Goal: Task Accomplishment & Management: Complete application form

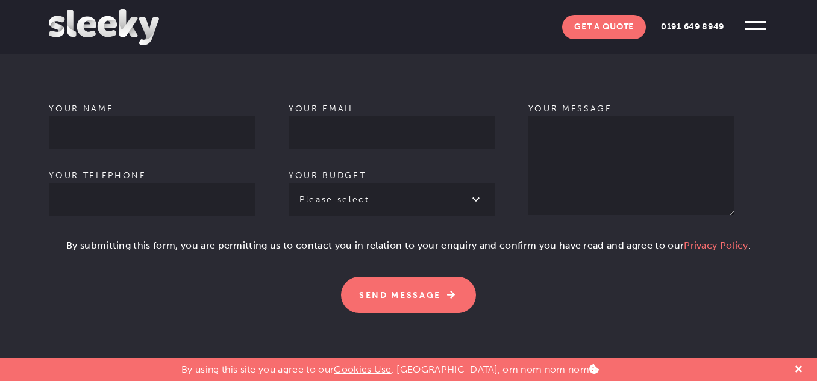
scroll to position [843, 0]
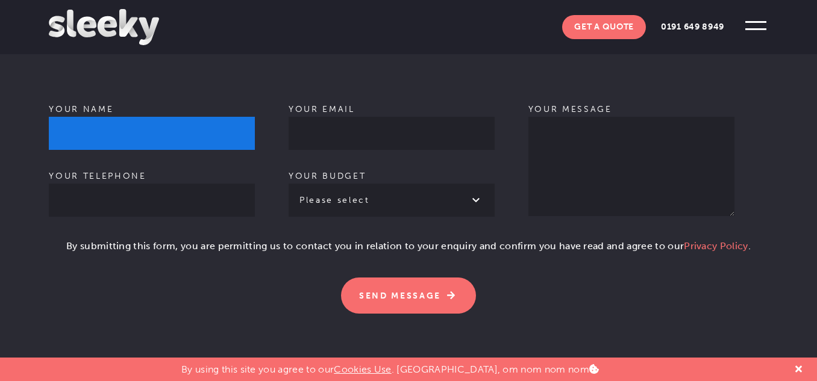
click at [158, 117] on input "Your name" at bounding box center [152, 133] width 206 height 33
type input "[PERSON_NAME]"
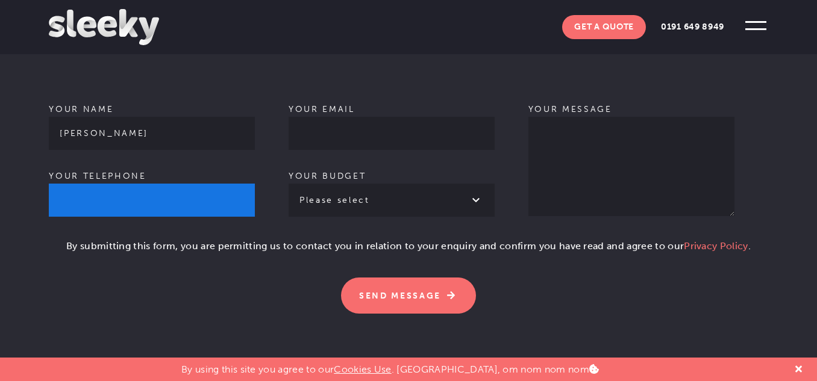
type input "08388930098"
type input "[PERSON_NAME][EMAIL_ADDRESS][DOMAIN_NAME]"
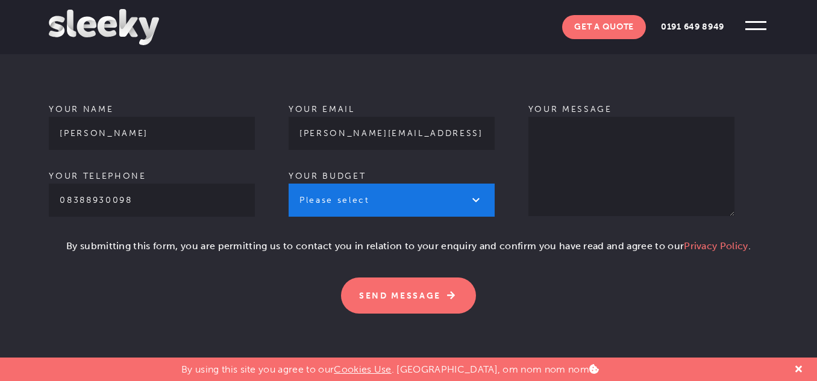
click at [387, 184] on select "Please select £1k - £2k £2k - £3k £3k - £4k £4k - £5k £5k - £10k More than £10k" at bounding box center [391, 200] width 206 height 33
select select "£1k - £2k"
click at [288, 184] on select "Please select £1k - £2k £2k - £3k £3k - £4k £4k - £5k £5k - £10k More than £10k" at bounding box center [391, 200] width 206 height 33
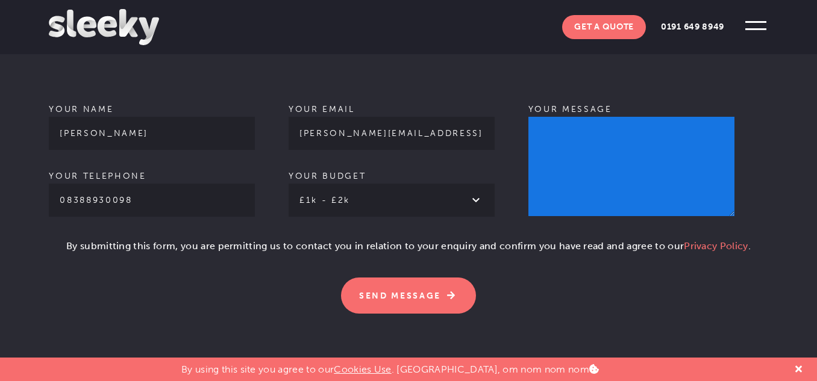
click at [607, 163] on textarea "Your message" at bounding box center [631, 166] width 206 height 99
paste textarea "Hello, Greetings of the day! I hope you are doing well. I am providing guest po…"
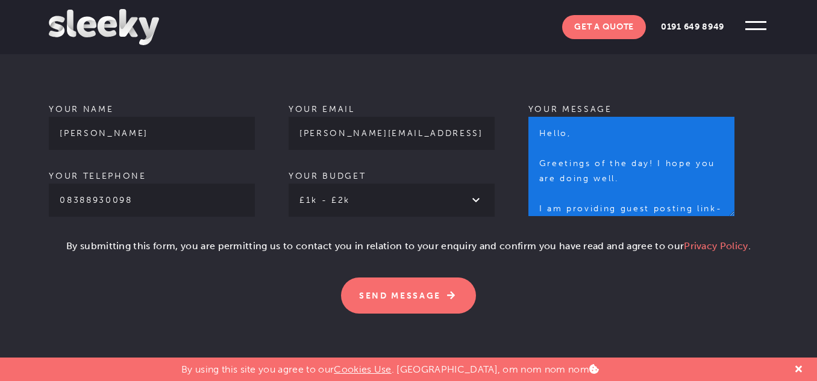
scroll to position [329, 0]
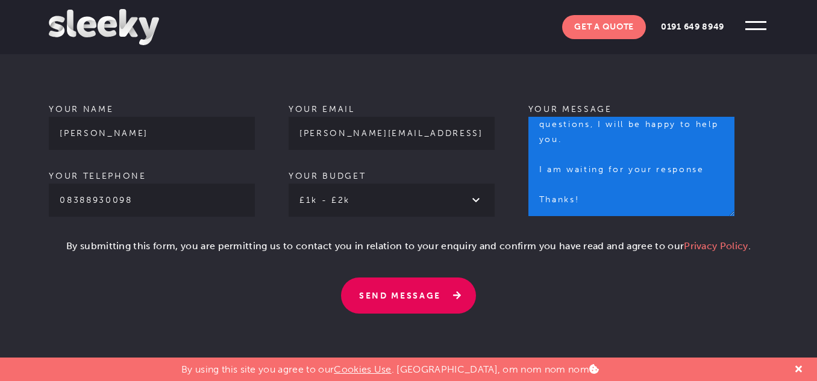
type textarea "Hello, Greetings of the day! I hope you are doing well. I am providing guest po…"
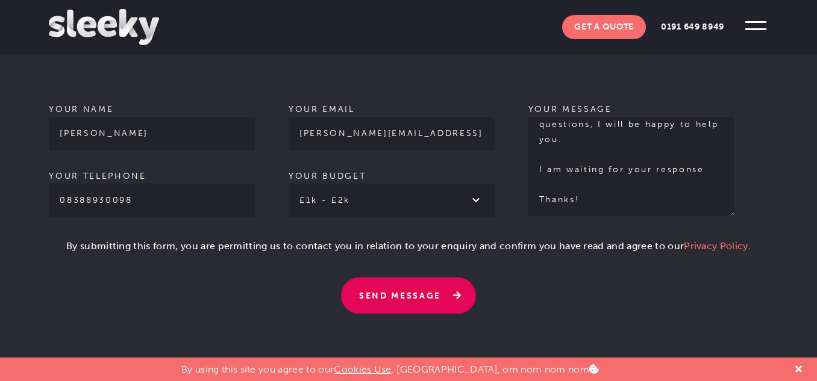
click at [417, 278] on input "Send Message" at bounding box center [408, 296] width 135 height 36
click at [423, 278] on input "Send Message" at bounding box center [408, 296] width 135 height 36
click at [427, 278] on input "Send Message" at bounding box center [408, 296] width 135 height 36
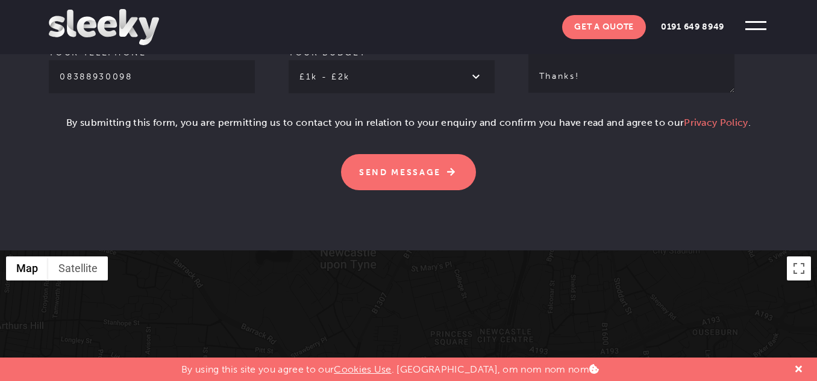
scroll to position [903, 0]
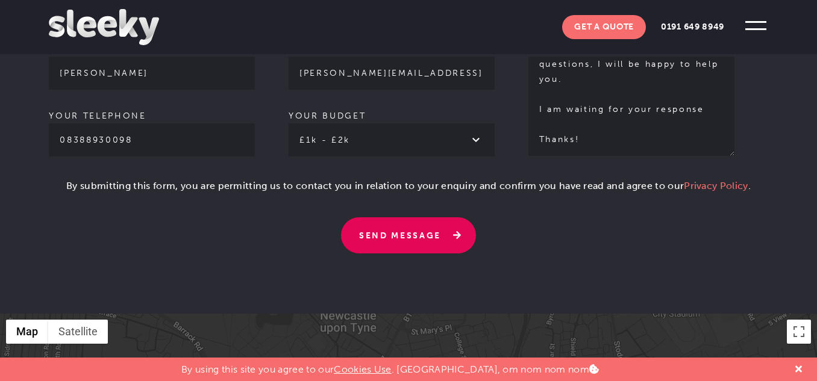
click at [394, 217] on input "Send Message" at bounding box center [408, 235] width 135 height 36
click at [465, 217] on input "Send Message" at bounding box center [408, 235] width 135 height 36
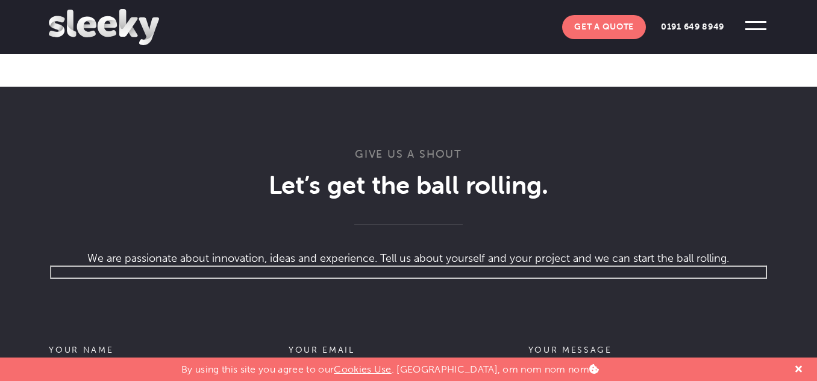
scroll to position [783, 0]
